Goal: Task Accomplishment & Management: Manage account settings

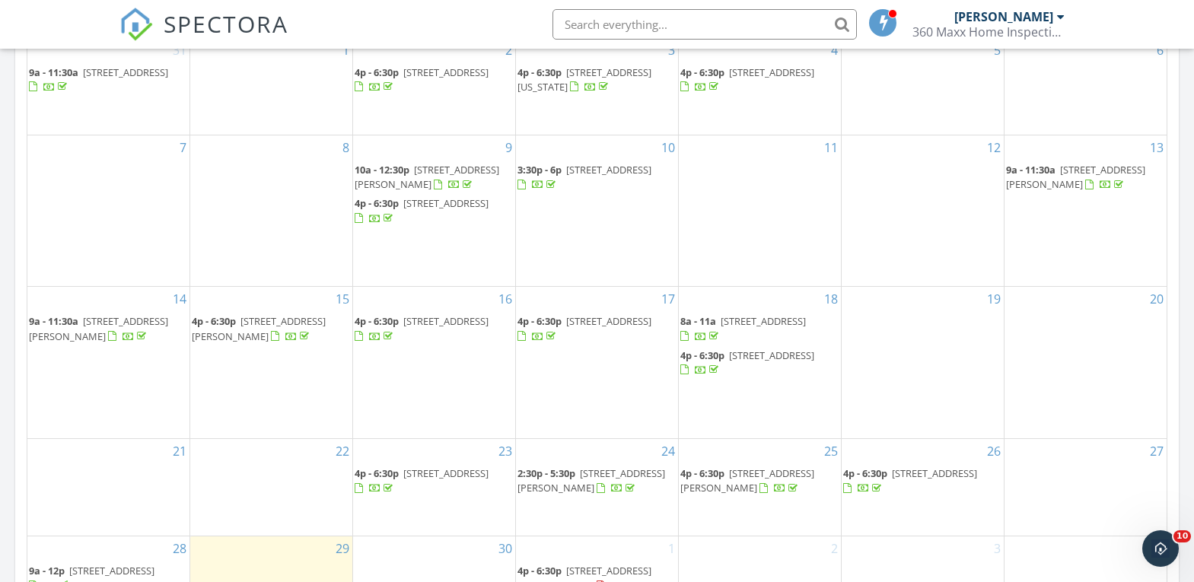
scroll to position [913, 0]
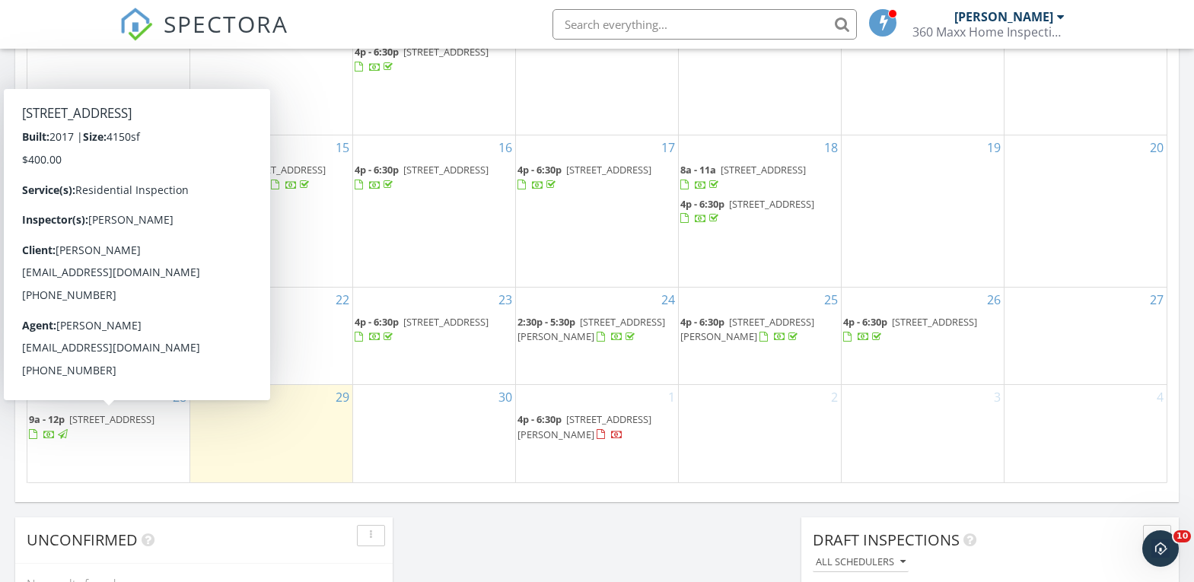
click at [119, 424] on span "585 Sandstone Cir , Dakota Dunes 57049" at bounding box center [111, 419] width 85 height 14
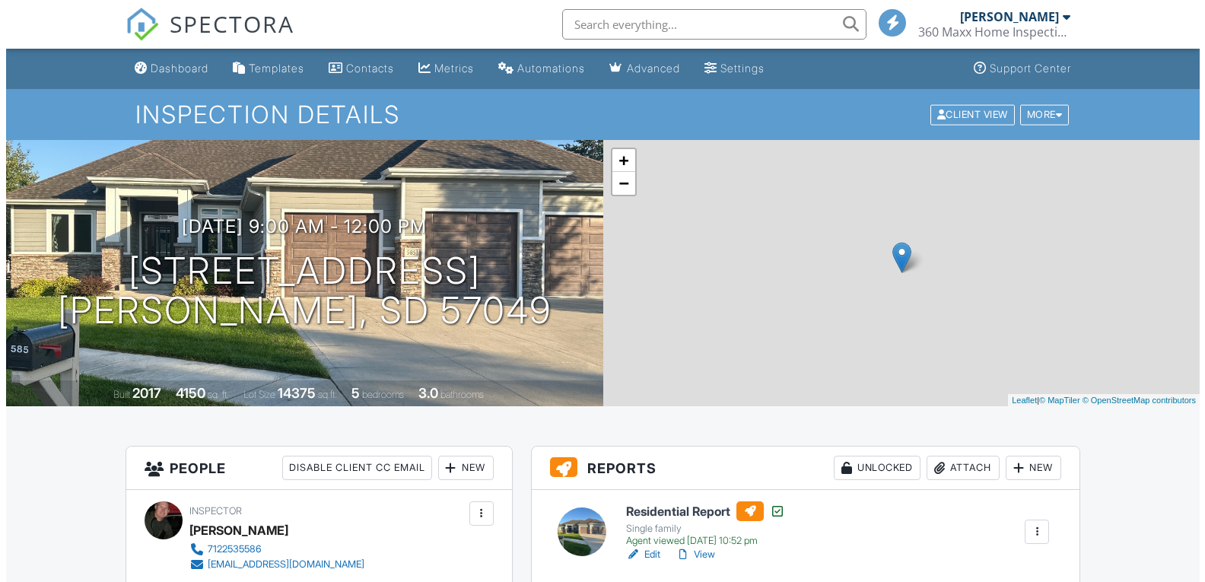
scroll to position [380, 0]
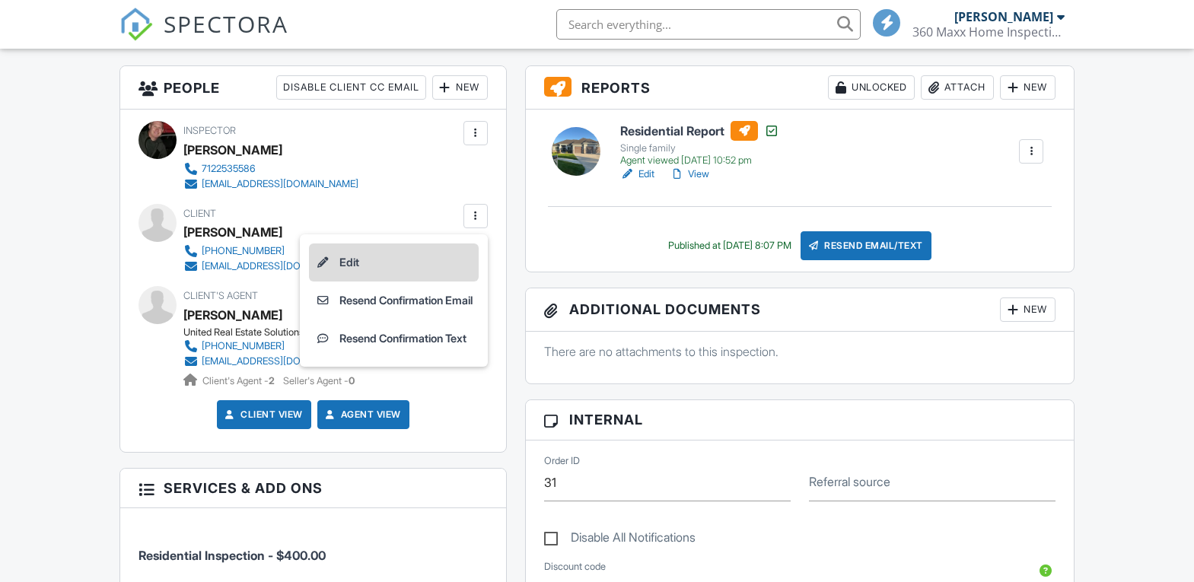
click at [337, 264] on li "Edit" at bounding box center [394, 263] width 170 height 38
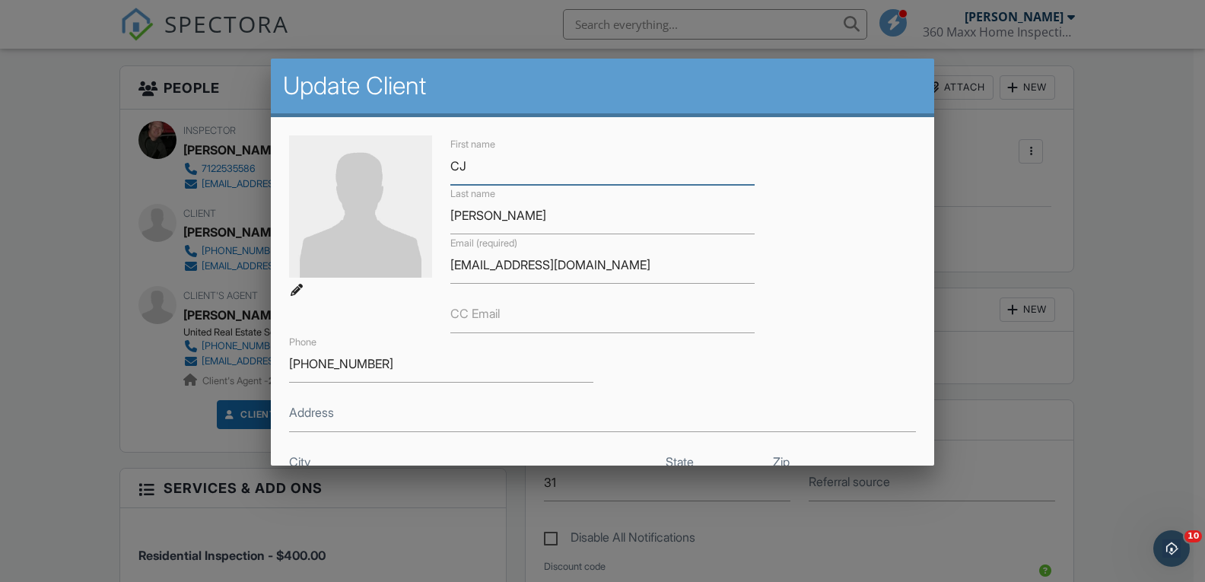
scroll to position [0, 0]
click at [518, 265] on input "[EMAIL_ADDRESS][DOMAIN_NAME]" at bounding box center [603, 265] width 304 height 37
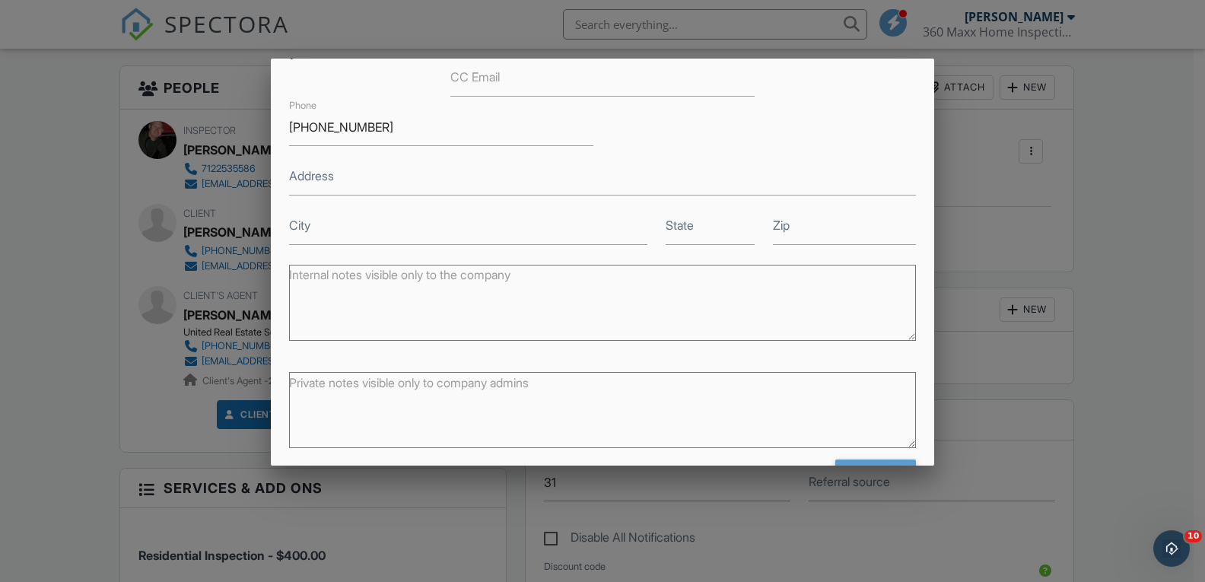
scroll to position [288, 0]
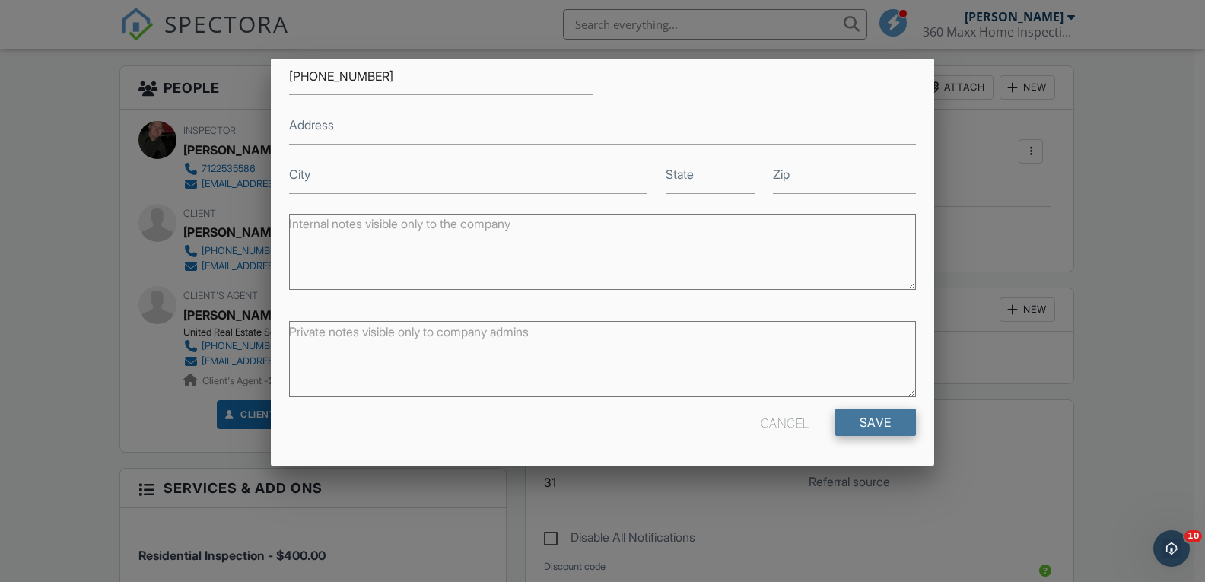
type input "[EMAIL_ADDRESS][DOMAIN_NAME]"
click at [845, 422] on input "Save" at bounding box center [876, 422] width 81 height 27
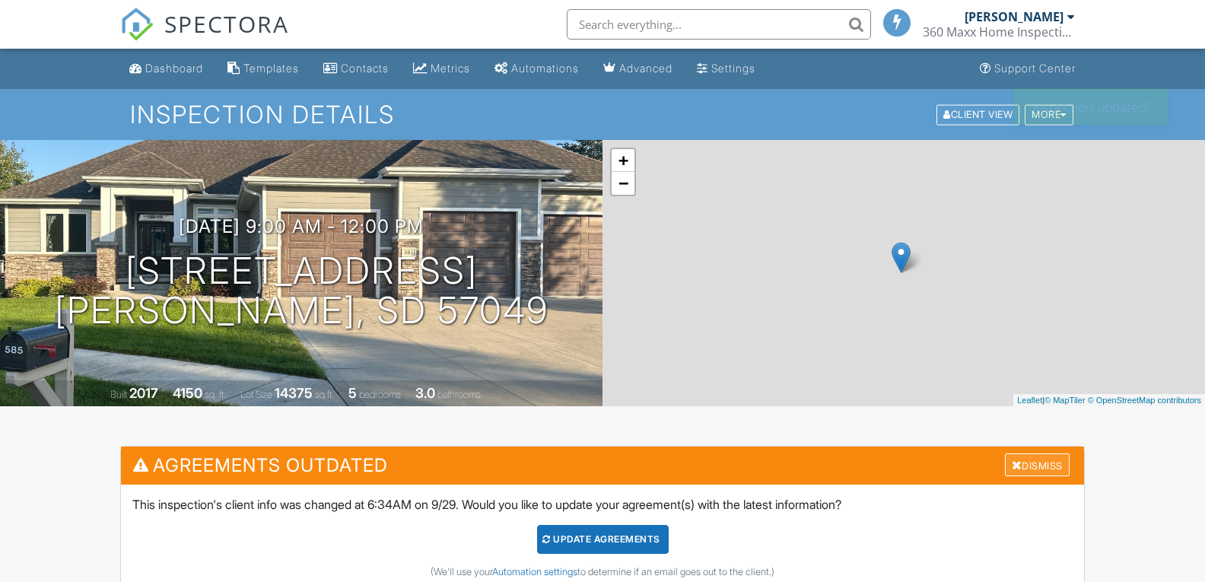
click at [1022, 466] on div "Dismiss" at bounding box center [1037, 466] width 65 height 24
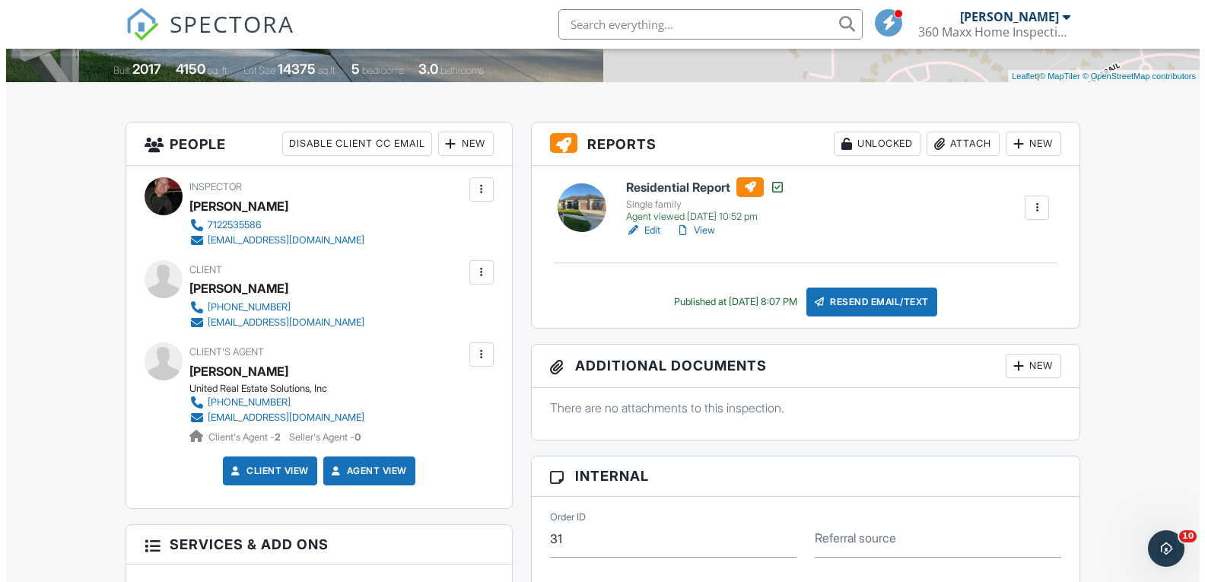
scroll to position [380, 0]
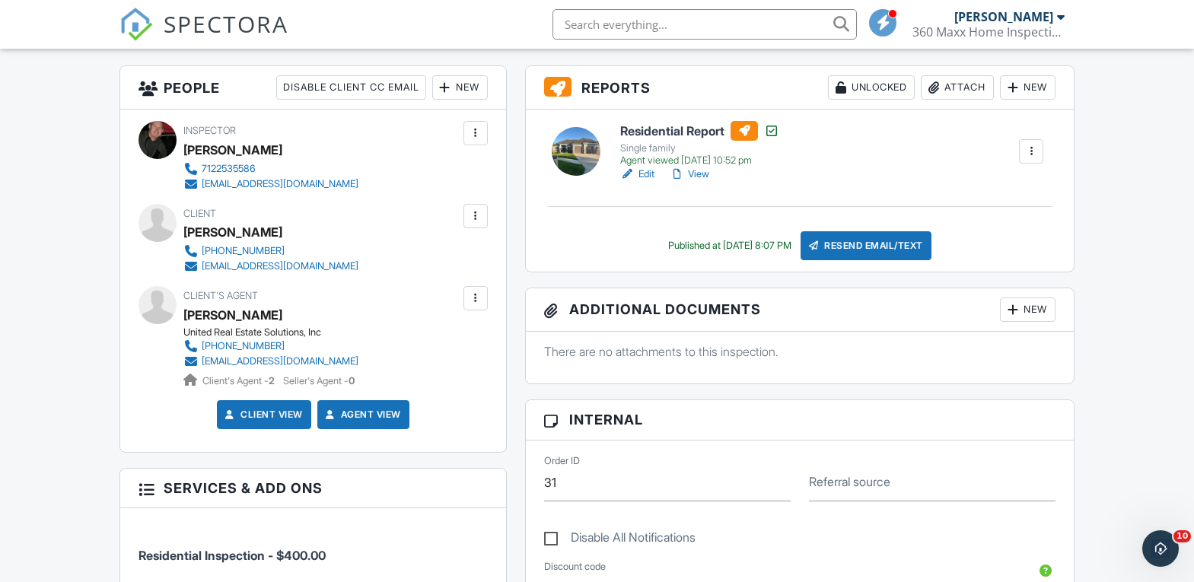
click at [874, 237] on div "Resend Email/Text" at bounding box center [866, 245] width 131 height 29
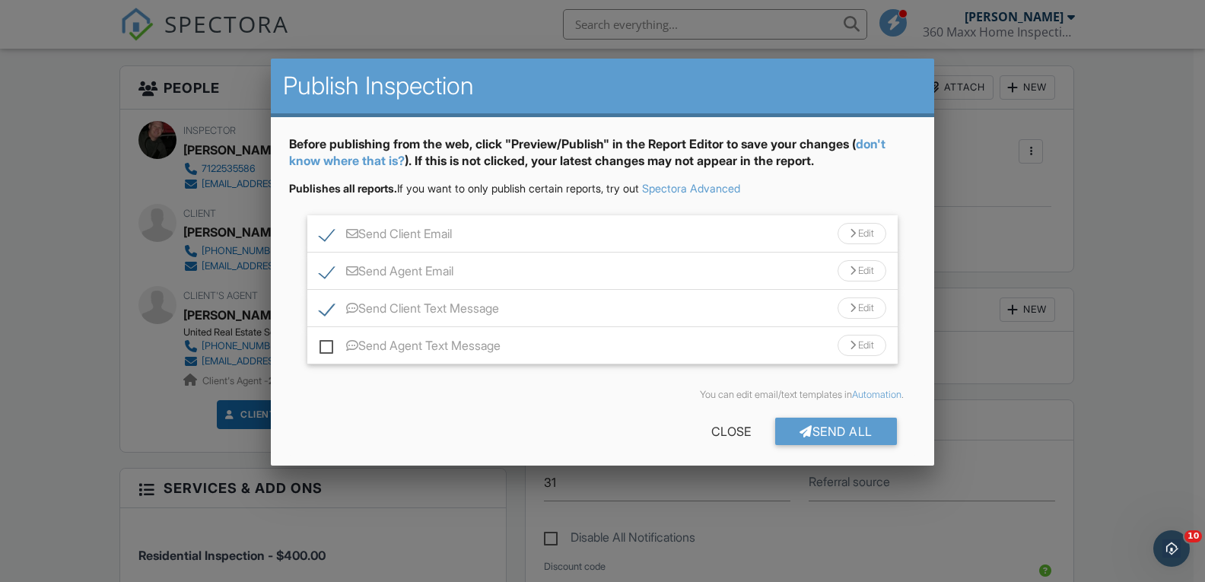
click at [323, 269] on label "Send Agent Email" at bounding box center [387, 273] width 134 height 19
checkbox input "false"
click at [325, 302] on label "Send Client Text Message" at bounding box center [410, 310] width 180 height 19
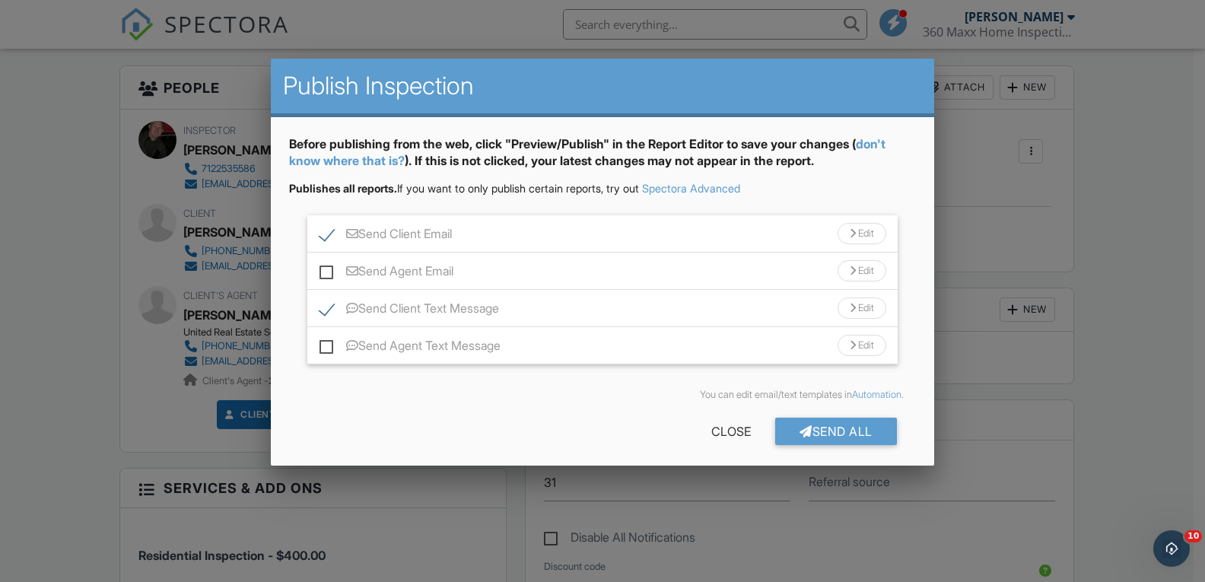
checkbox input "false"
click at [822, 431] on div "Send All" at bounding box center [836, 431] width 122 height 27
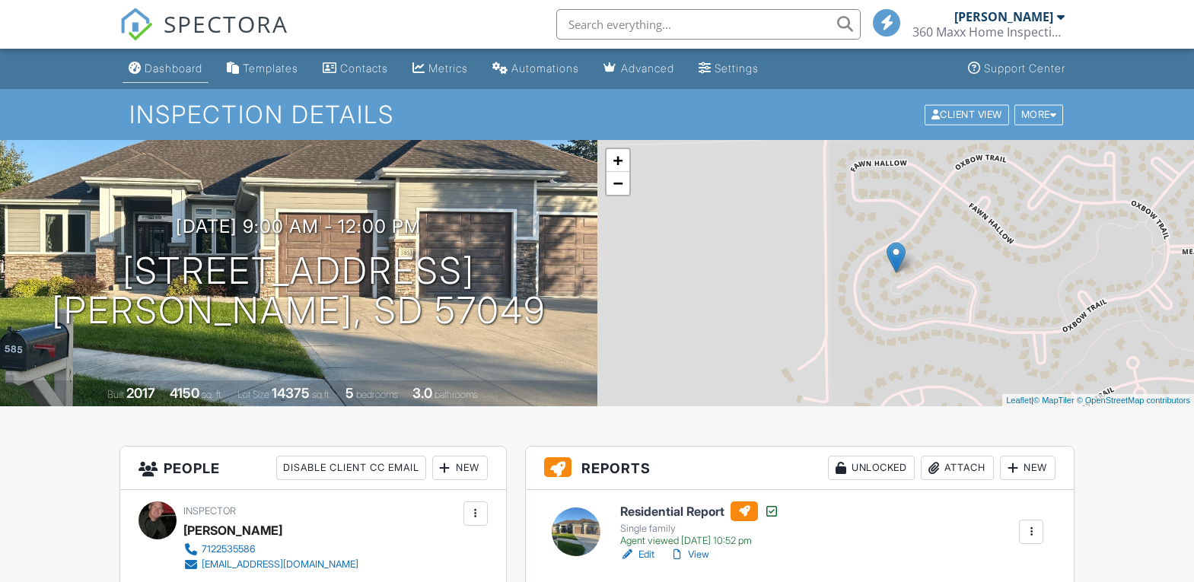
click at [191, 65] on div "Dashboard" at bounding box center [174, 68] width 58 height 13
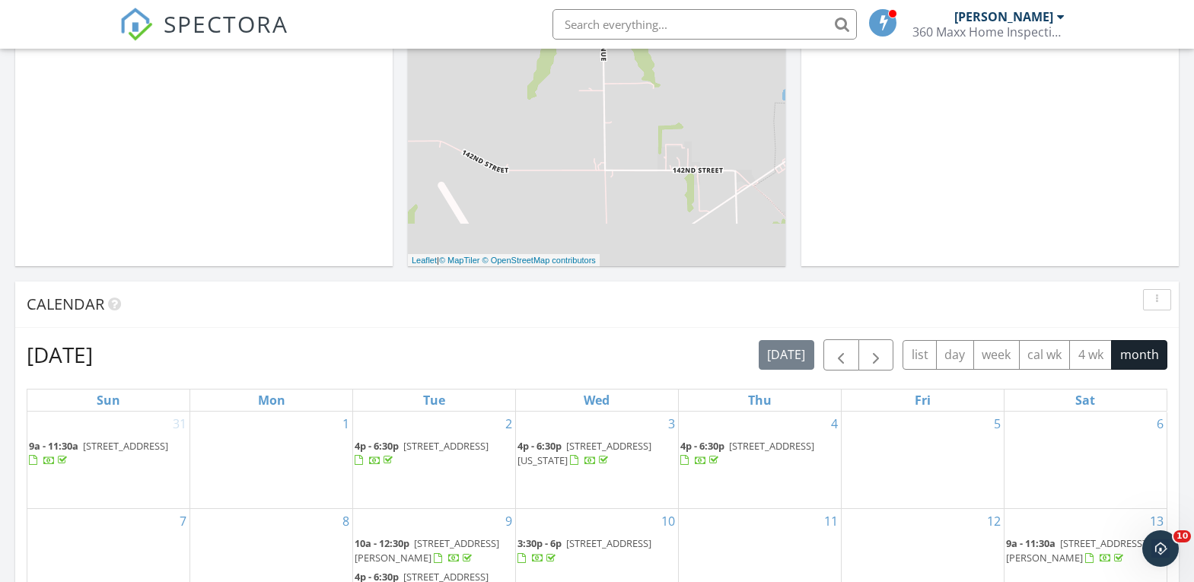
scroll to position [380, 0]
